Goal: Information Seeking & Learning: Learn about a topic

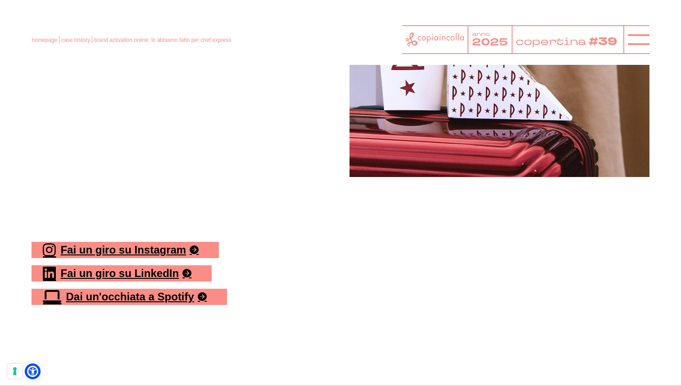
scroll to position [3472, 0]
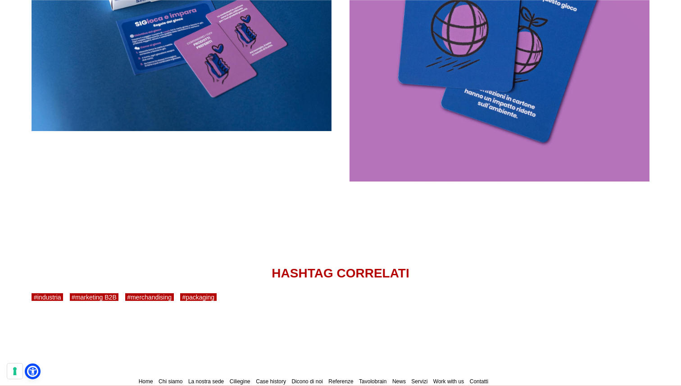
scroll to position [1682, 0]
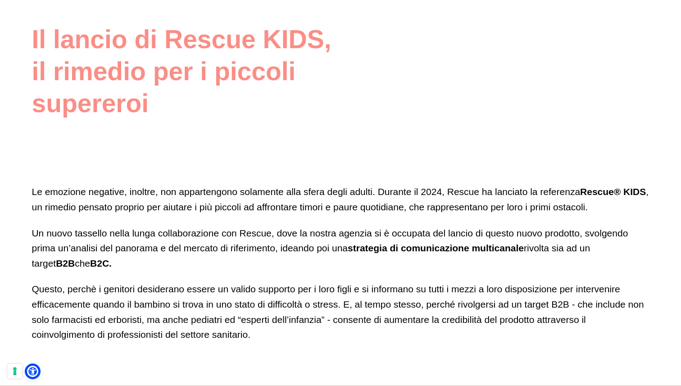
scroll to position [2936, 0]
